Goal: Task Accomplishment & Management: Use online tool/utility

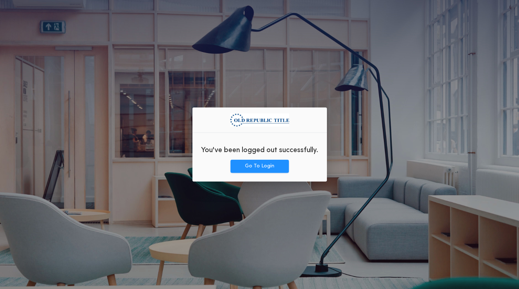
click at [276, 158] on div "You've been logged out successfully." at bounding box center [260, 149] width 135 height 21
click at [268, 172] on button "Go To Login" at bounding box center [260, 166] width 58 height 13
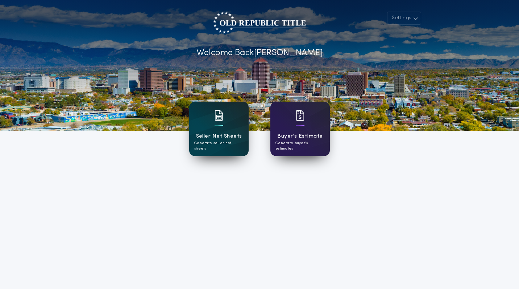
click at [207, 123] on div "Seller Net Sheets Generate seller net sheets" at bounding box center [218, 129] width 59 height 54
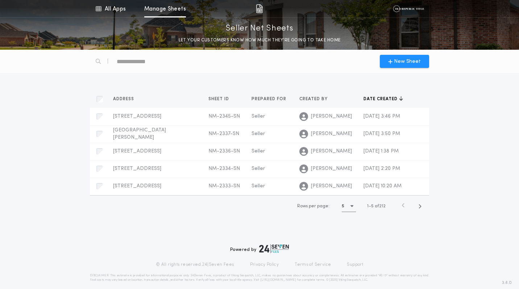
click at [192, 63] on div "New Sheet" at bounding box center [260, 61] width 348 height 23
click at [134, 62] on div "text" at bounding box center [148, 61] width 62 height 12
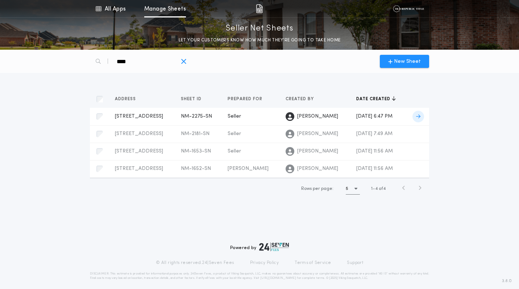
type div "***"
click at [130, 114] on span "12001 Del Rey Ave NE, Albuquerque, NM 87122" at bounding box center [139, 116] width 48 height 5
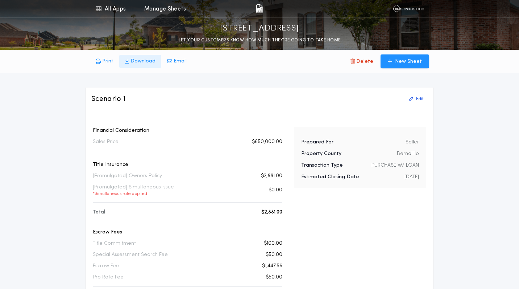
click at [141, 62] on p "Download" at bounding box center [143, 61] width 25 height 7
